Goal: Browse casually

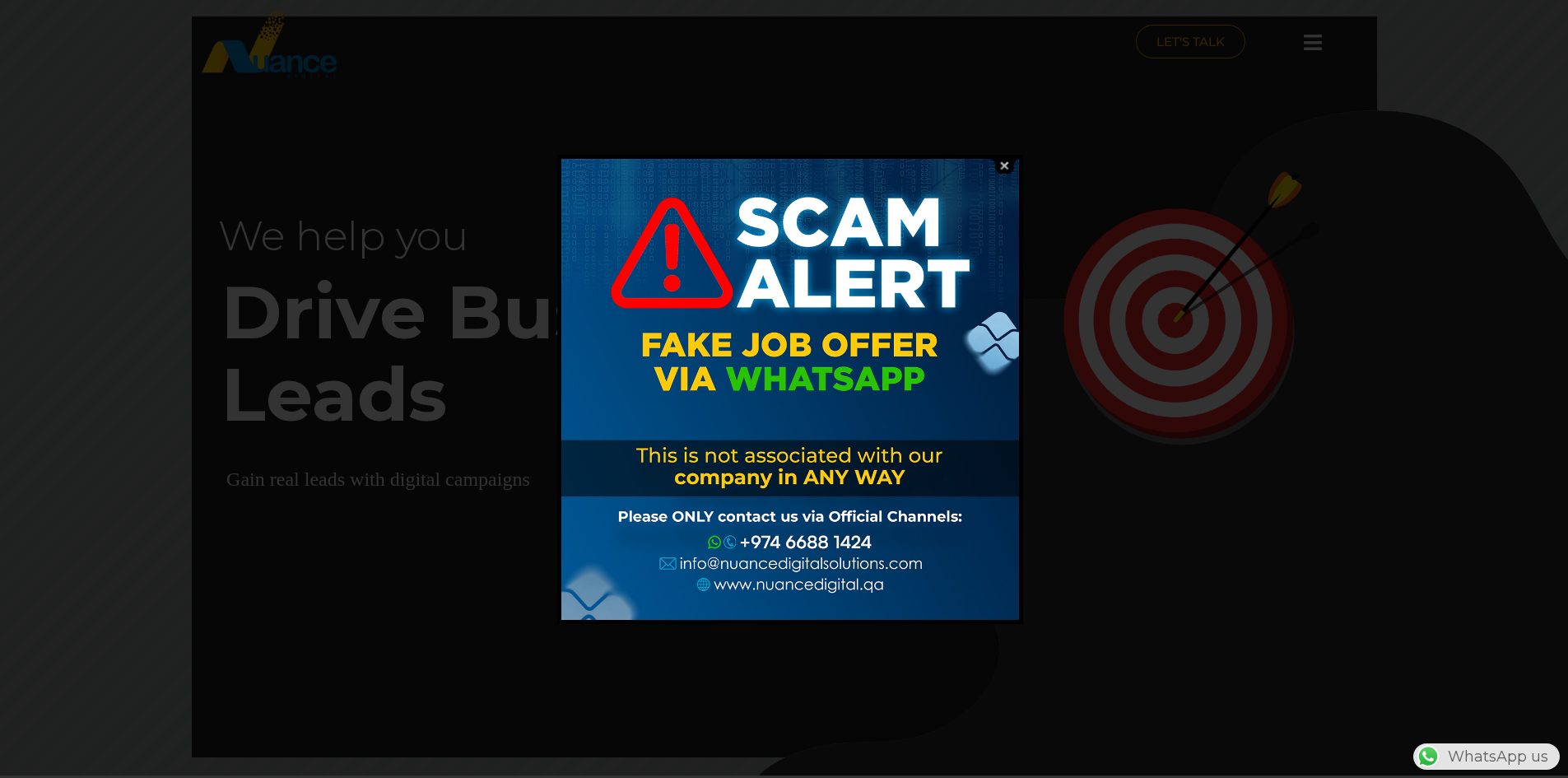
click at [1003, 164] on img at bounding box center [1004, 165] width 31 height 16
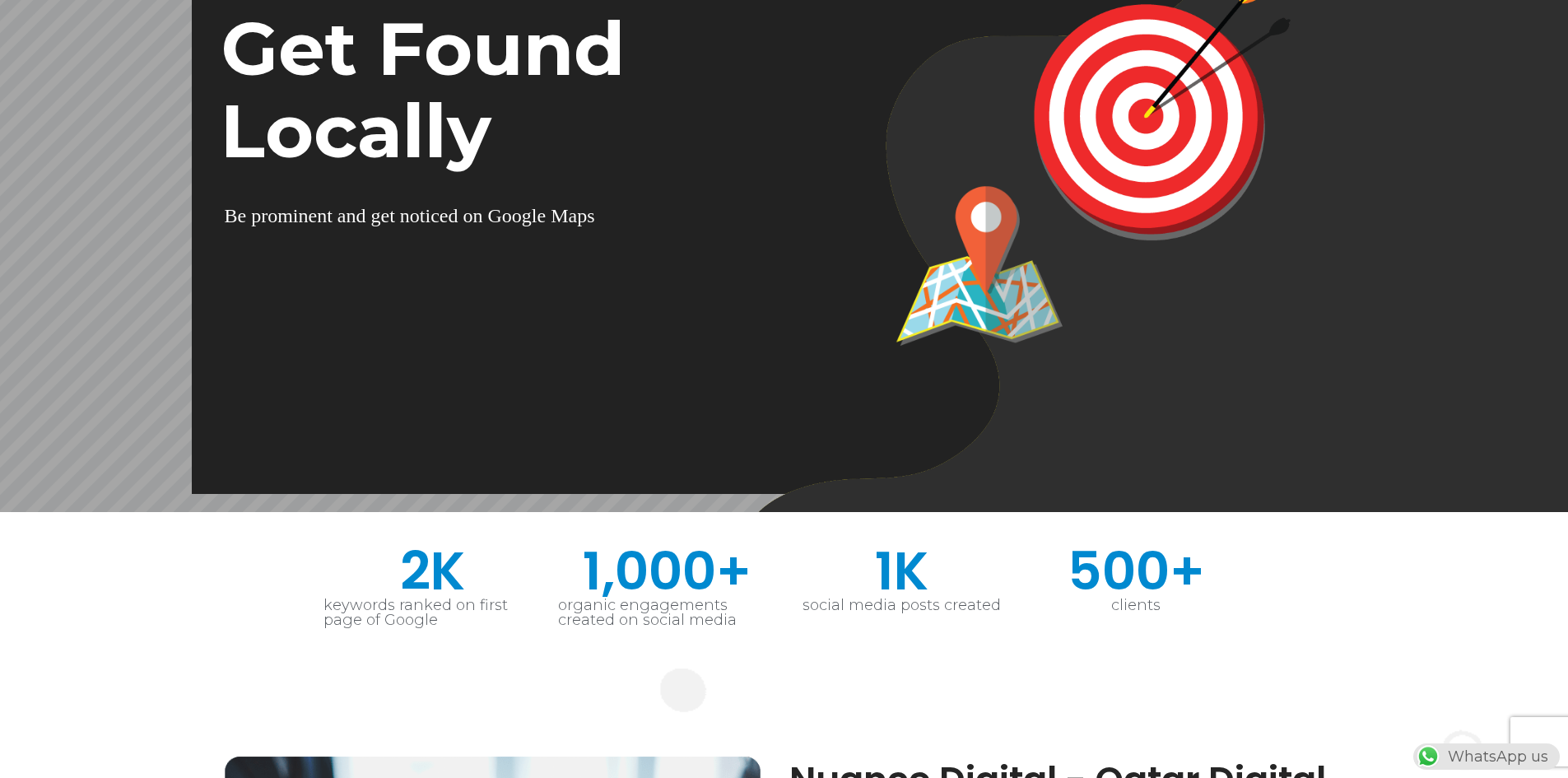
scroll to position [247, 0]
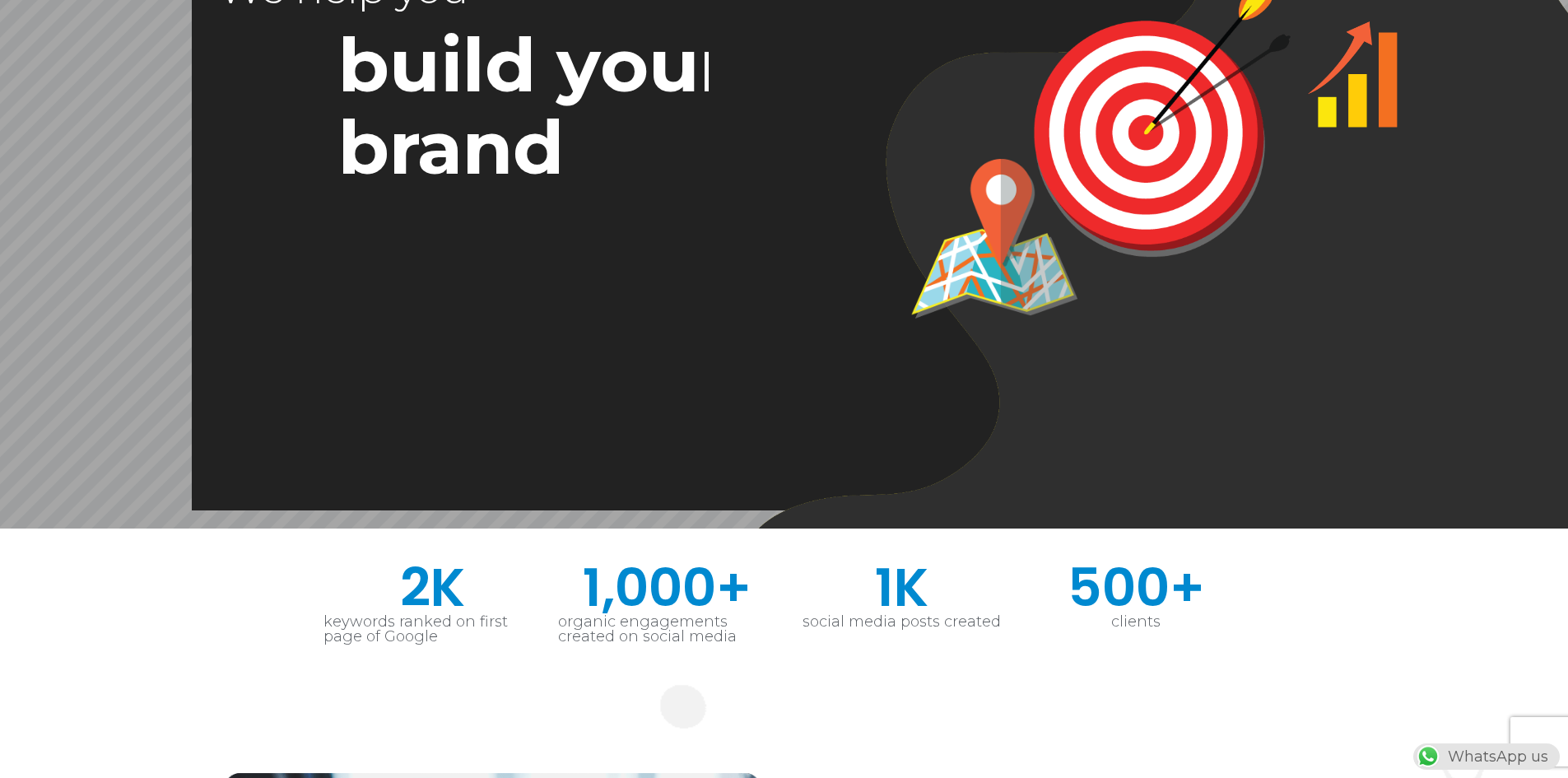
click at [1086, 570] on span "500" at bounding box center [1118, 588] width 102 height 53
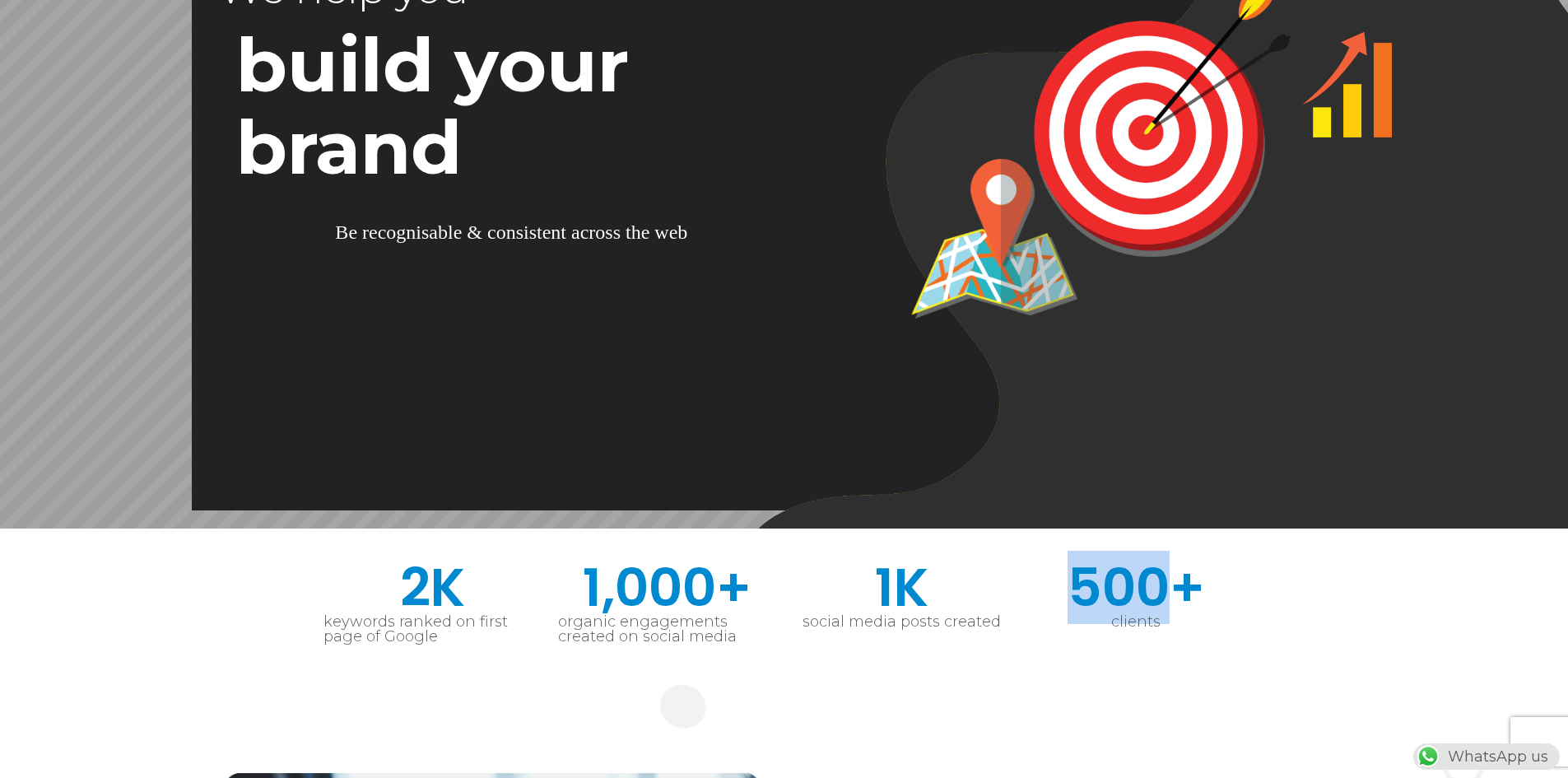
click at [1086, 570] on span "500" at bounding box center [1118, 588] width 102 height 53
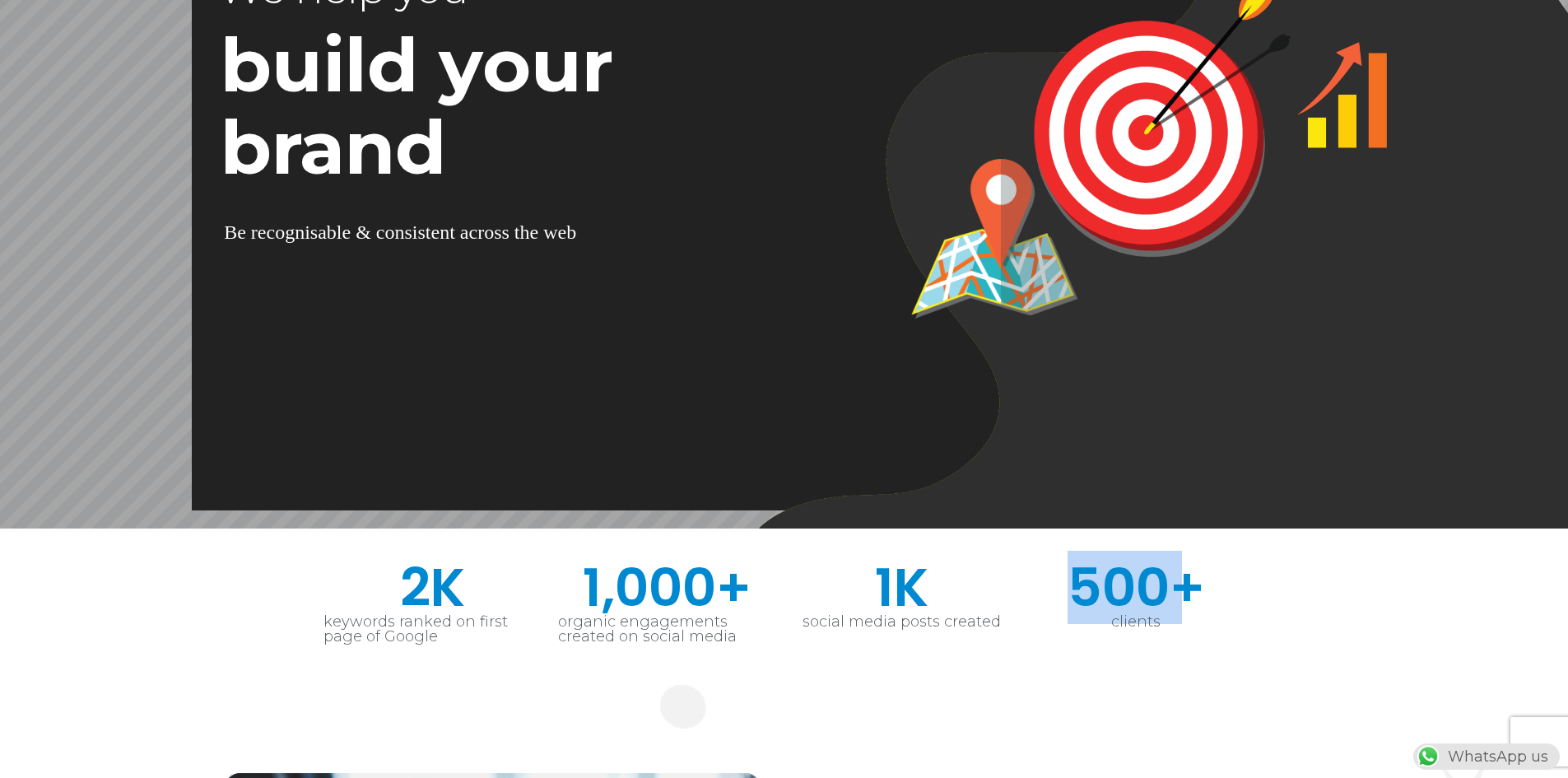
click at [1086, 570] on span "500" at bounding box center [1118, 588] width 102 height 53
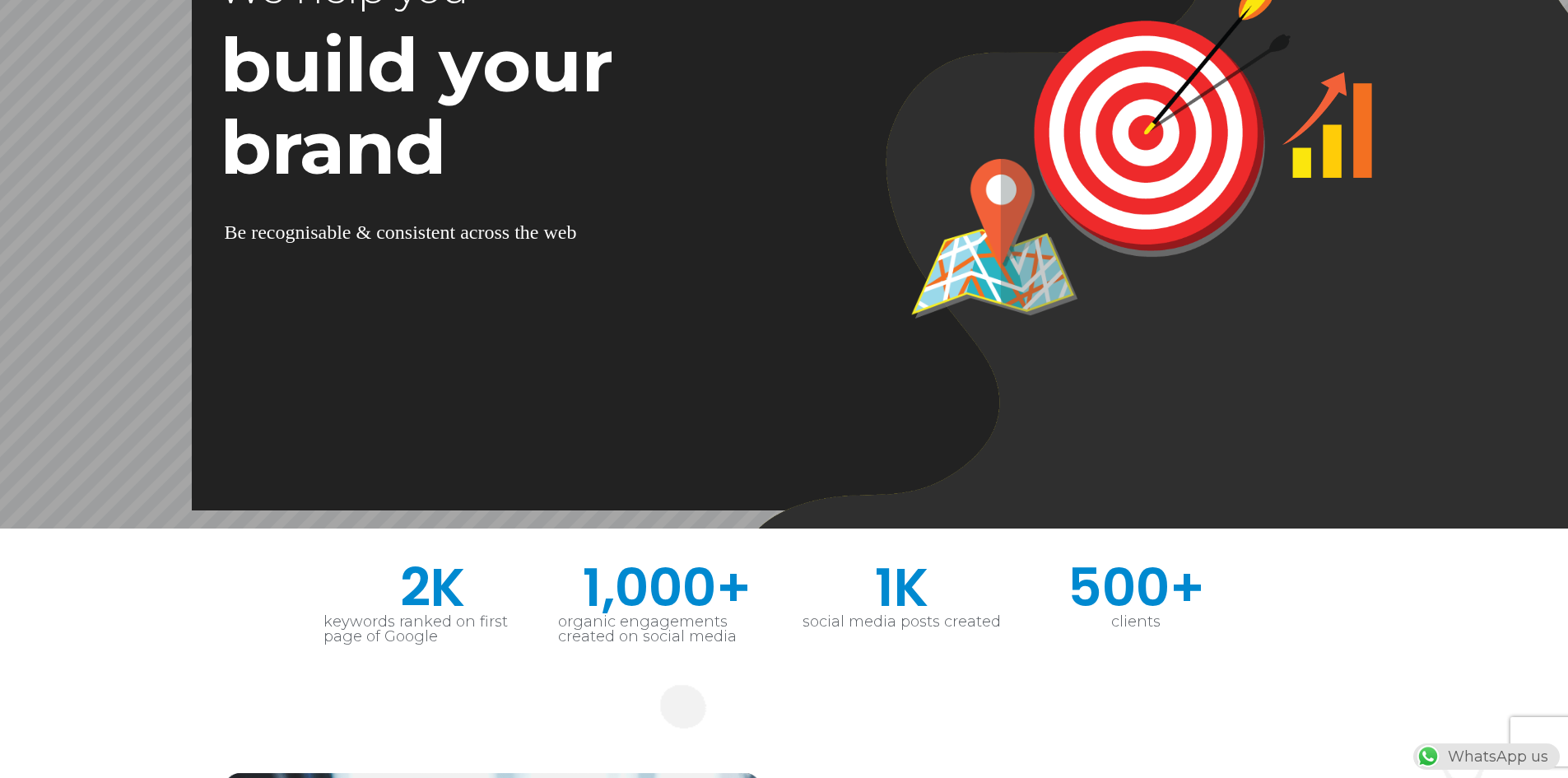
click at [470, 239] on div "c" at bounding box center [474, 232] width 9 height 23
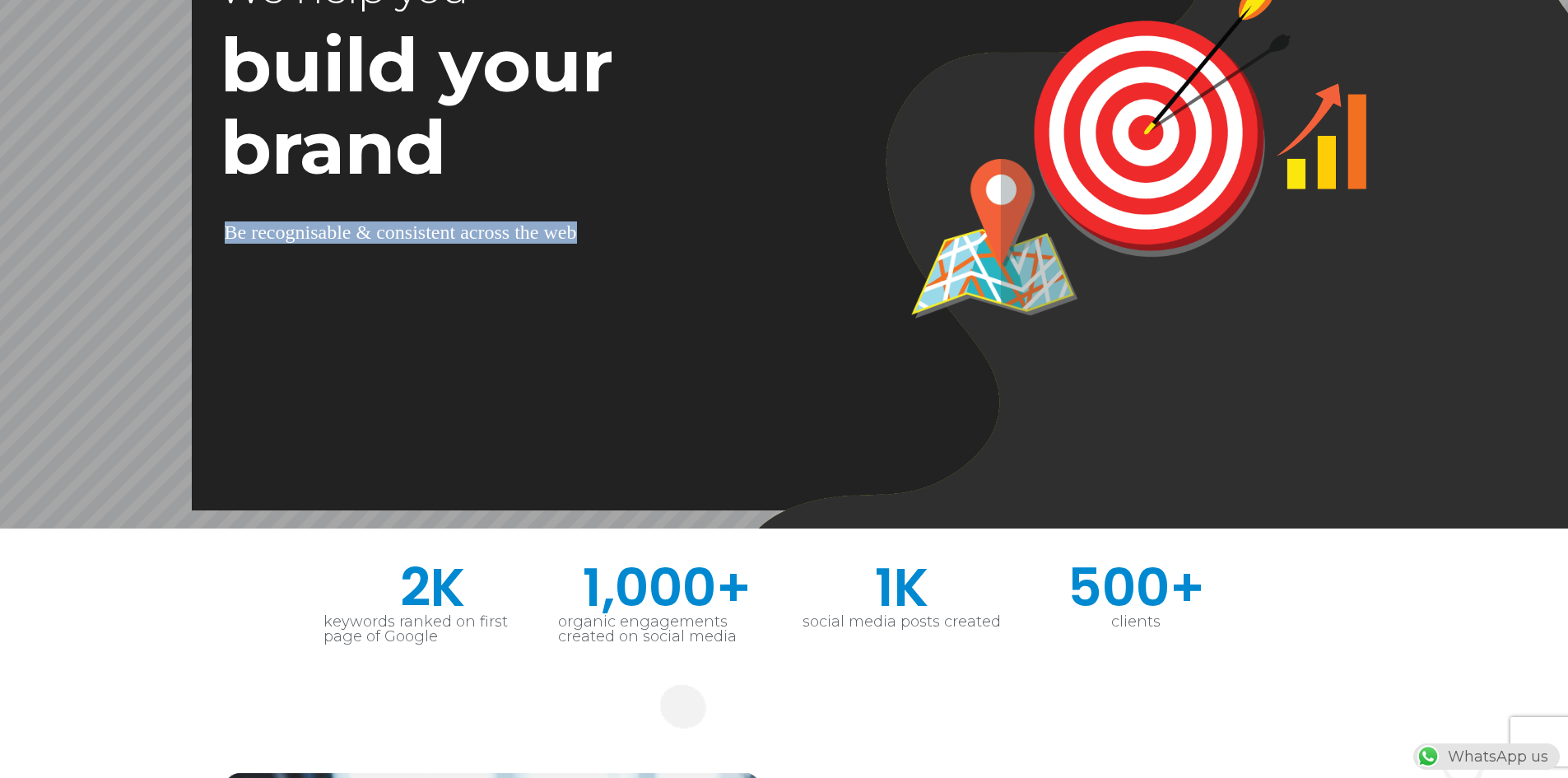
click at [470, 239] on div "c" at bounding box center [474, 232] width 9 height 23
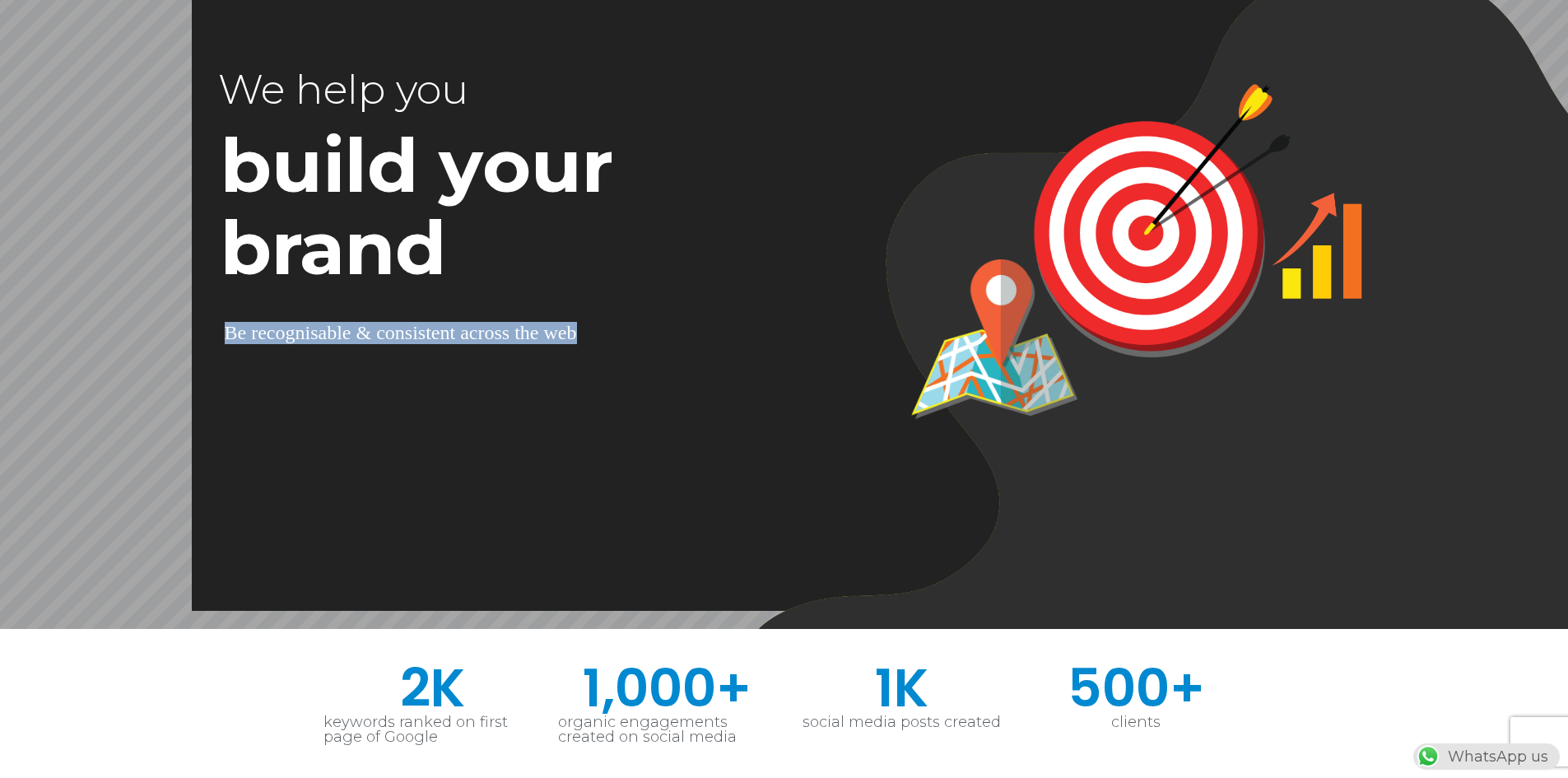
scroll to position [0, 0]
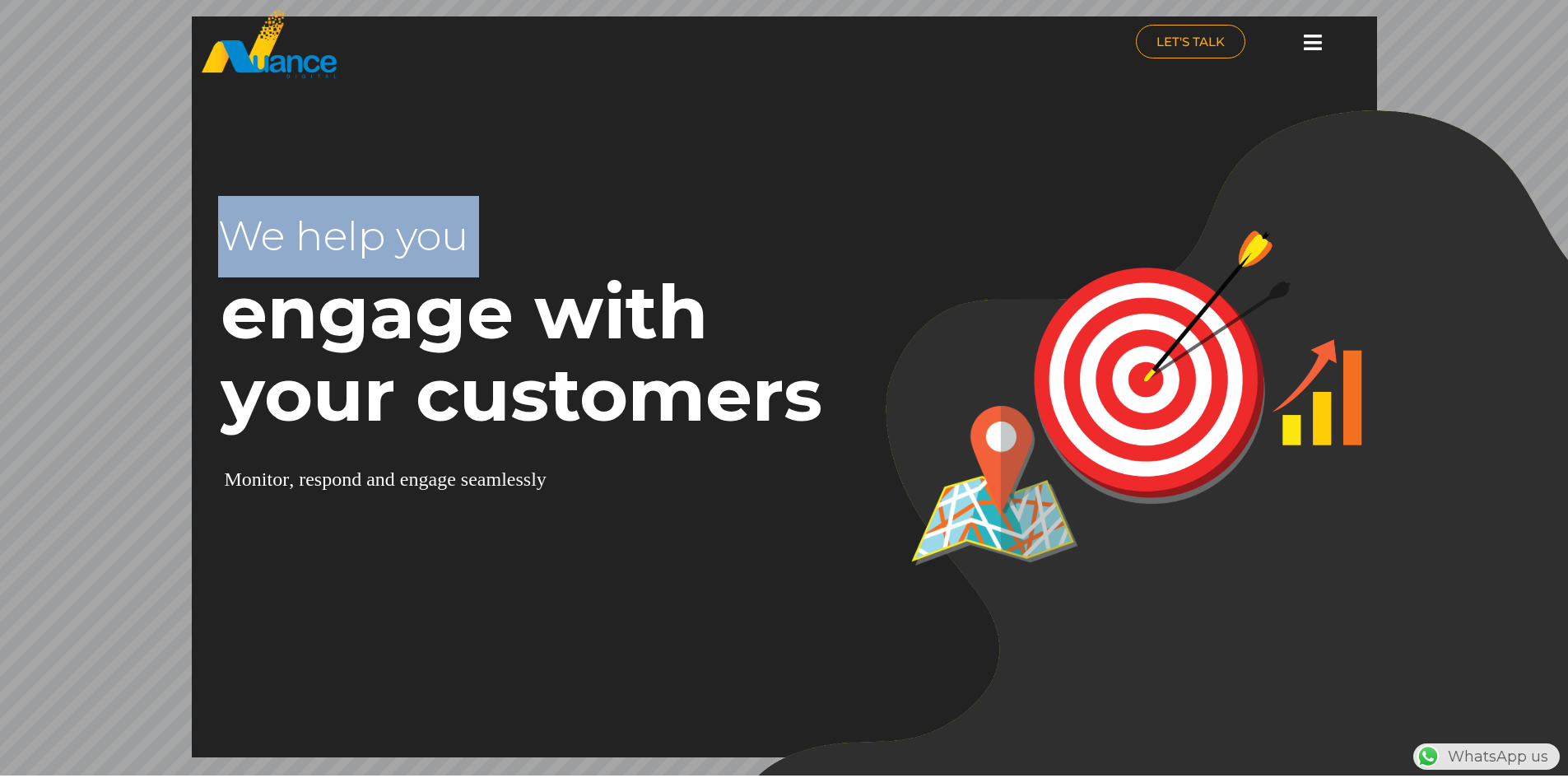
drag, startPoint x: 231, startPoint y: 234, endPoint x: 767, endPoint y: 514, distance: 604.7
click at [767, 514] on rs-slide "Drive Business Leads We help you B e p r o m i n e n t a n d g e t n o t i c e …" at bounding box center [784, 386] width 1568 height 778
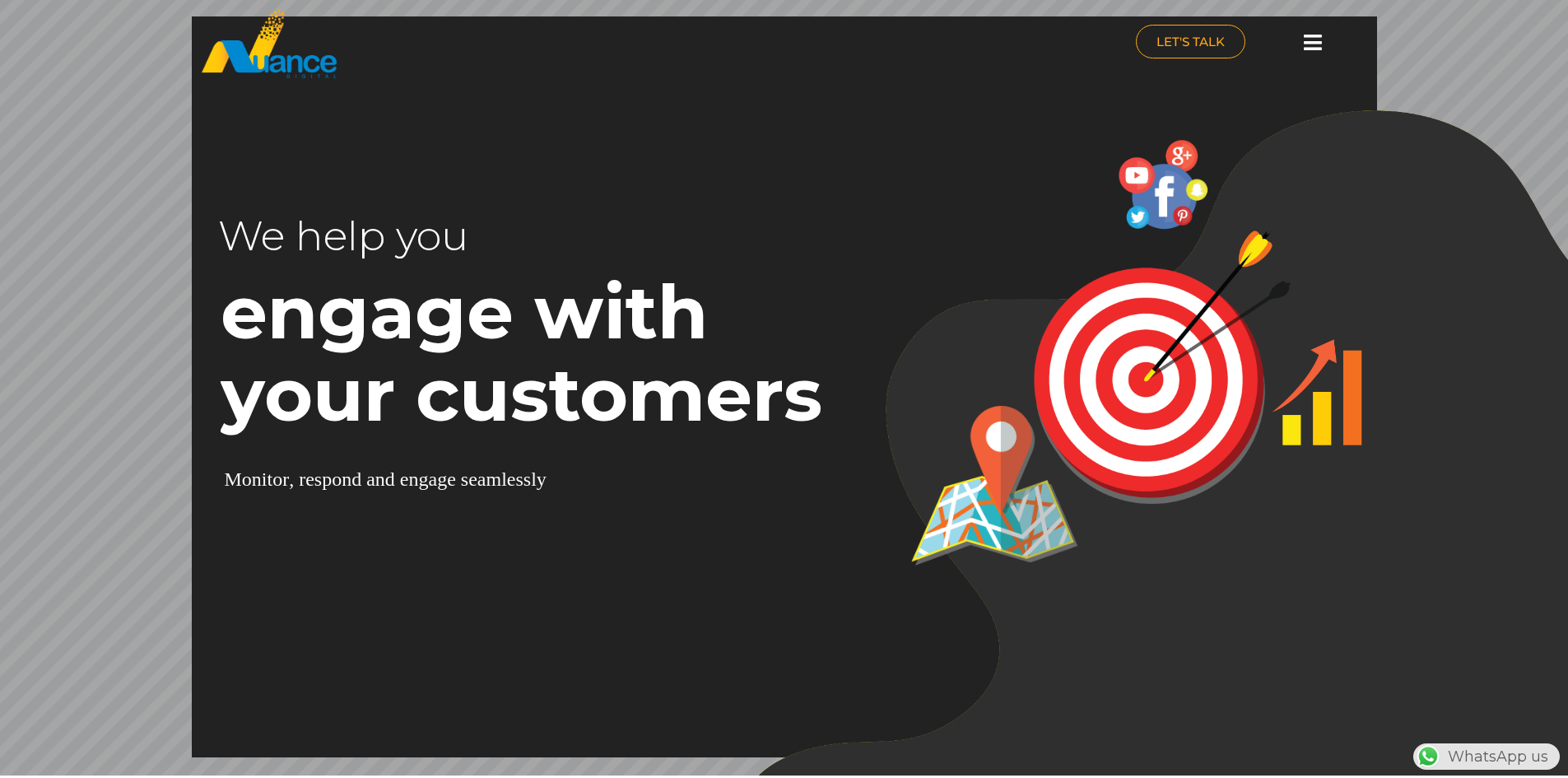
click at [755, 324] on rs-layer "engage with your customers" at bounding box center [545, 353] width 649 height 165
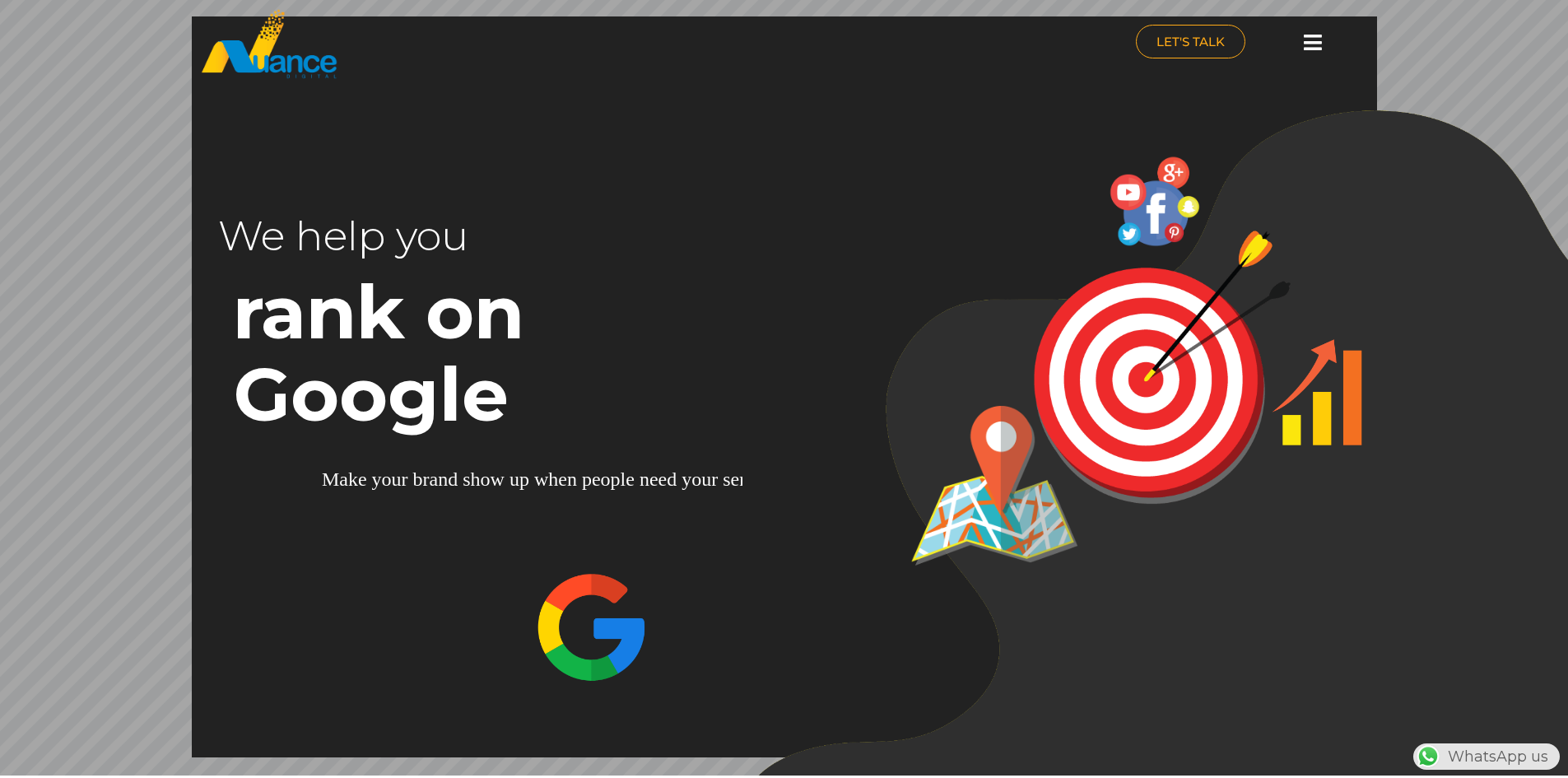
click at [1313, 50] on icon at bounding box center [1313, 42] width 18 height 21
